Goal: Information Seeking & Learning: Learn about a topic

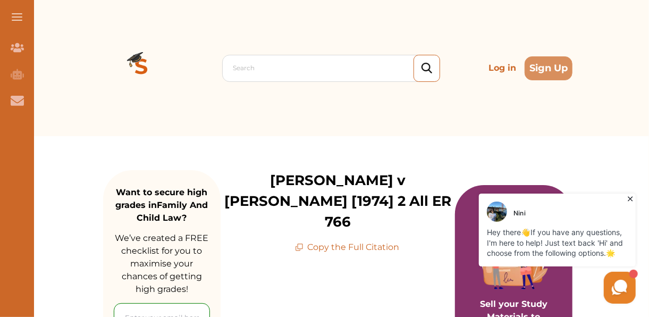
click at [628, 196] on icon at bounding box center [630, 198] width 11 height 11
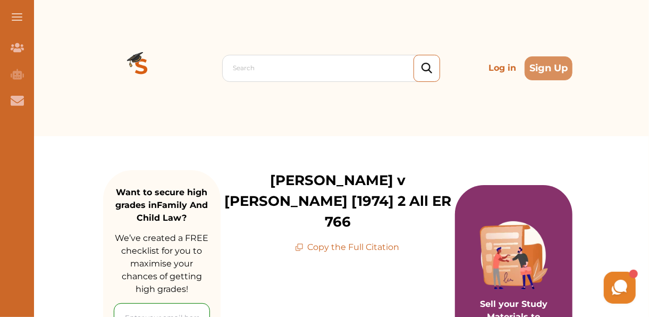
click at [647, 62] on div "Search Log in Sign Up Search Log in Sign Up" at bounding box center [338, 68] width 623 height 136
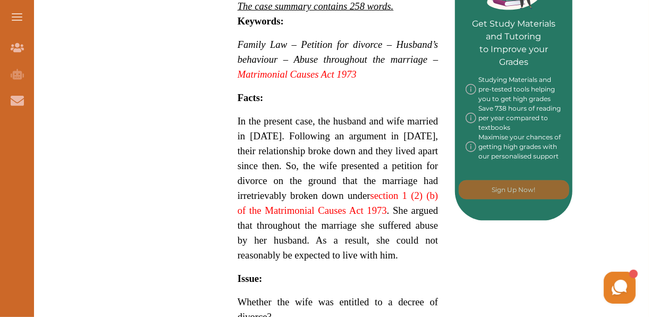
click at [648, 147] on div "Want to secure high grades in Family And Child Law ? We’ve created a FREE check…" at bounding box center [338, 303] width 623 height 1444
click at [648, 150] on div "Want to secure high grades in Family And Child Law ? We’ve created a FREE check…" at bounding box center [338, 303] width 623 height 1444
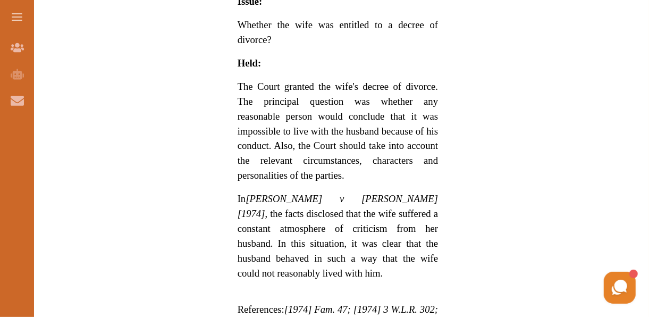
click at [646, 54] on div "Want to secure high grades in Family And Child Law ? We’ve created a FREE check…" at bounding box center [338, 26] width 623 height 1444
click at [648, 47] on div "Want to secure high grades in Family And Child Law ? We’ve created a FREE check…" at bounding box center [338, 26] width 623 height 1444
click at [648, 63] on div "Want to secure high grades in Family And Child Law ? We’ve created a FREE check…" at bounding box center [338, 26] width 623 height 1444
drag, startPoint x: 648, startPoint y: 63, endPoint x: 647, endPoint y: 86, distance: 23.4
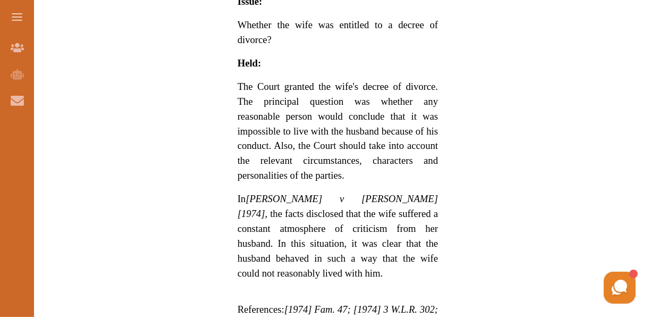
click at [647, 86] on div "Want to secure high grades in Family And Child Law ? We’ve created a FREE check…" at bounding box center [338, 26] width 623 height 1444
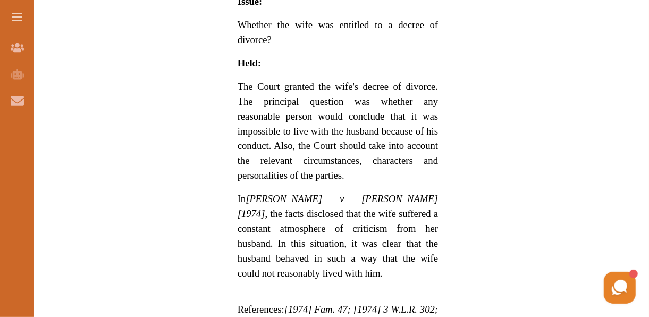
drag, startPoint x: 647, startPoint y: 86, endPoint x: 430, endPoint y: 91, distance: 217.1
click at [476, 100] on div "We do not allow selecting and copying of our content. You can get our subscript…" at bounding box center [324, 158] width 325 height 149
click at [469, 99] on div "We do not allow selecting and copying of our content. You can get our subscript…" at bounding box center [324, 158] width 325 height 149
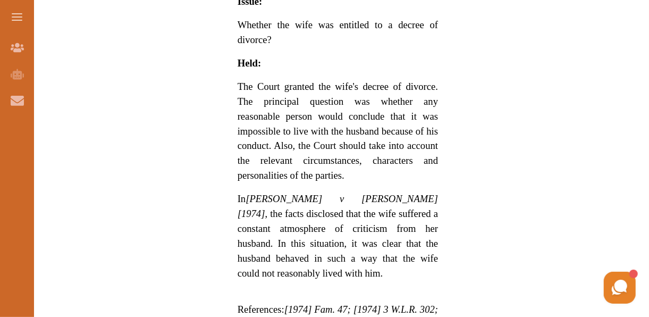
click at [469, 99] on div "We do not allow selecting and copying of our content. You can get our subscript…" at bounding box center [324, 158] width 325 height 149
drag, startPoint x: 469, startPoint y: 99, endPoint x: 474, endPoint y: 96, distance: 6.2
click at [474, 96] on div at bounding box center [324, 82] width 325 height 30
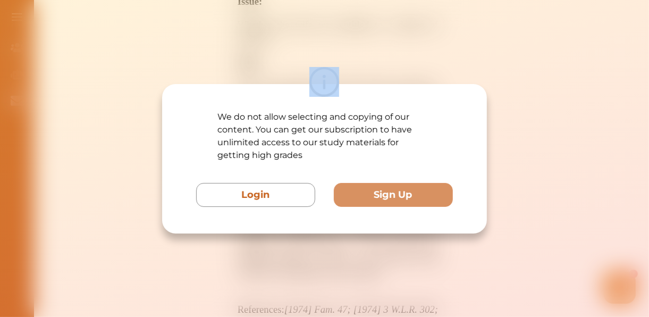
click at [474, 96] on div at bounding box center [324, 82] width 325 height 30
